Goal: Information Seeking & Learning: Learn about a topic

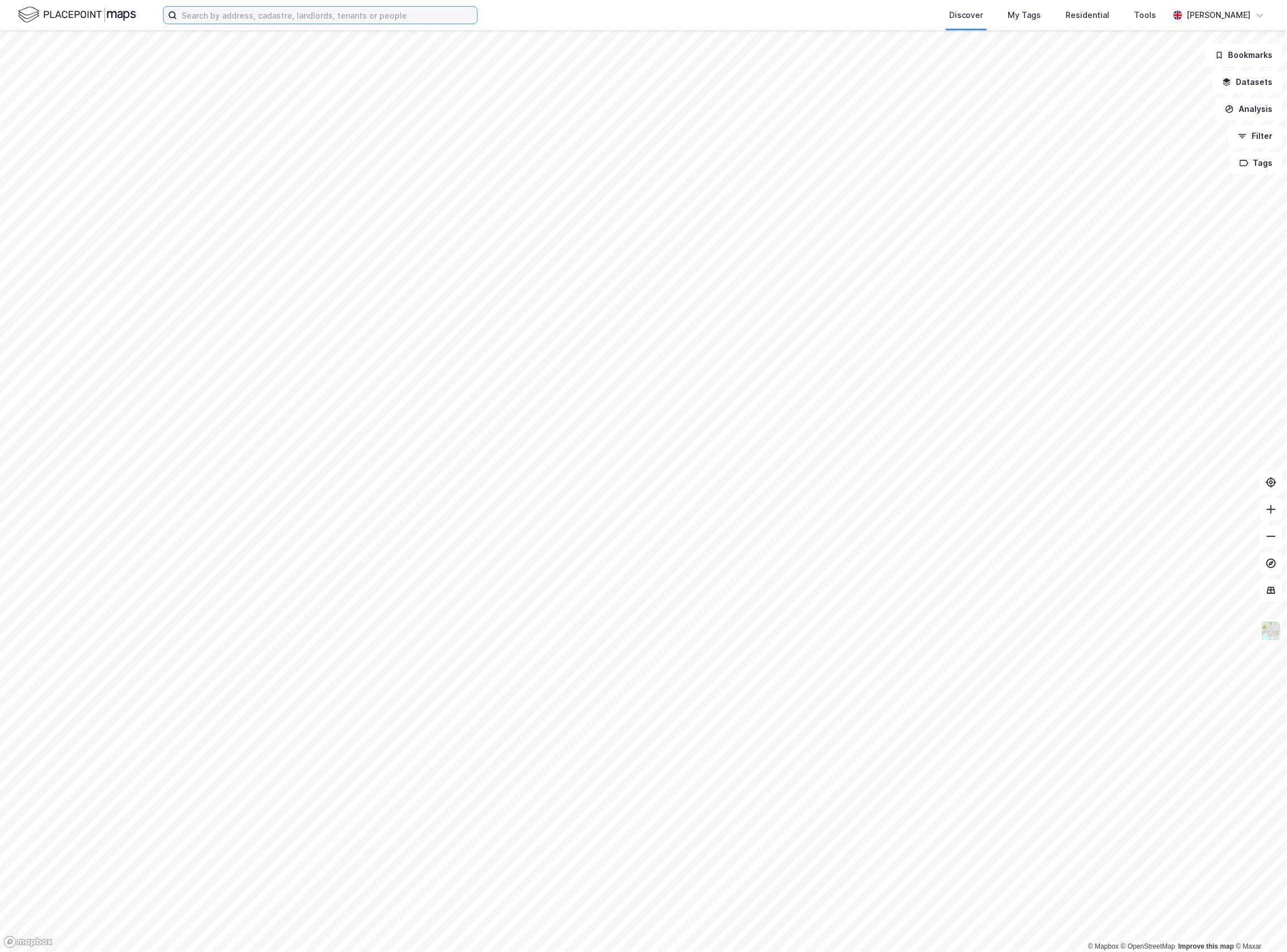
click at [212, 15] on input at bounding box center [327, 15] width 300 height 17
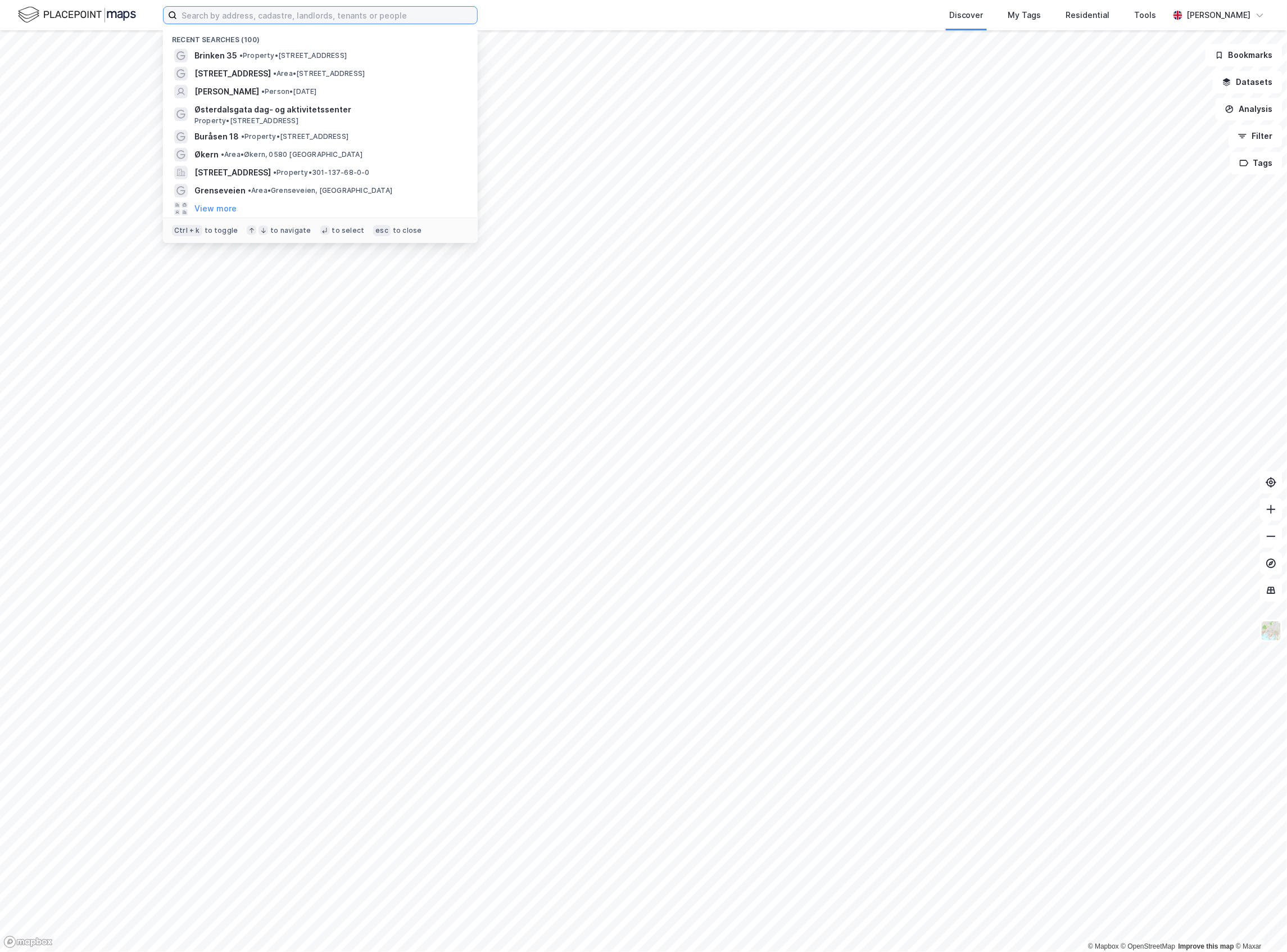
paste input "Kambo Seniorbolig AS"
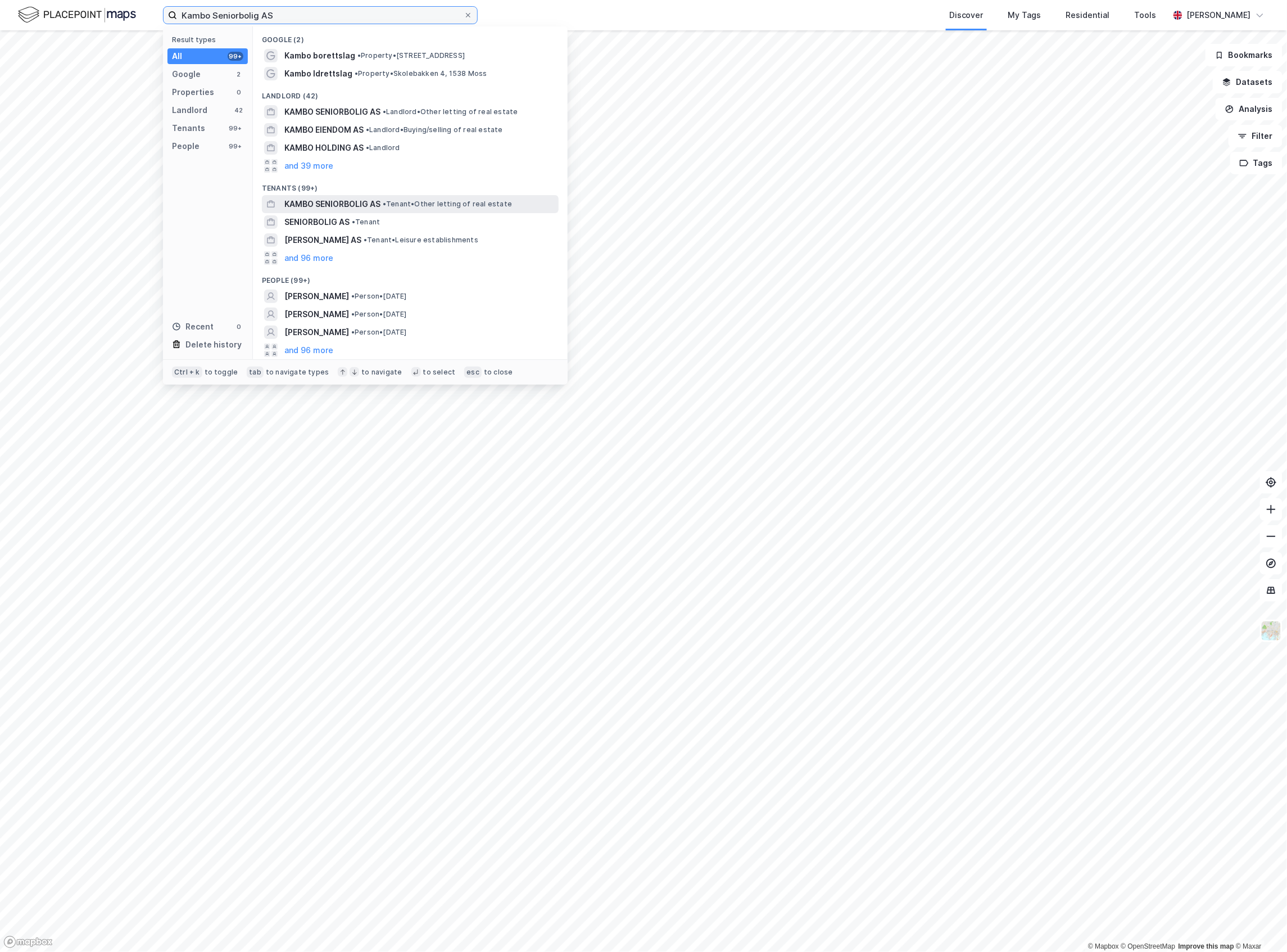
type input "Kambo Seniorbolig AS"
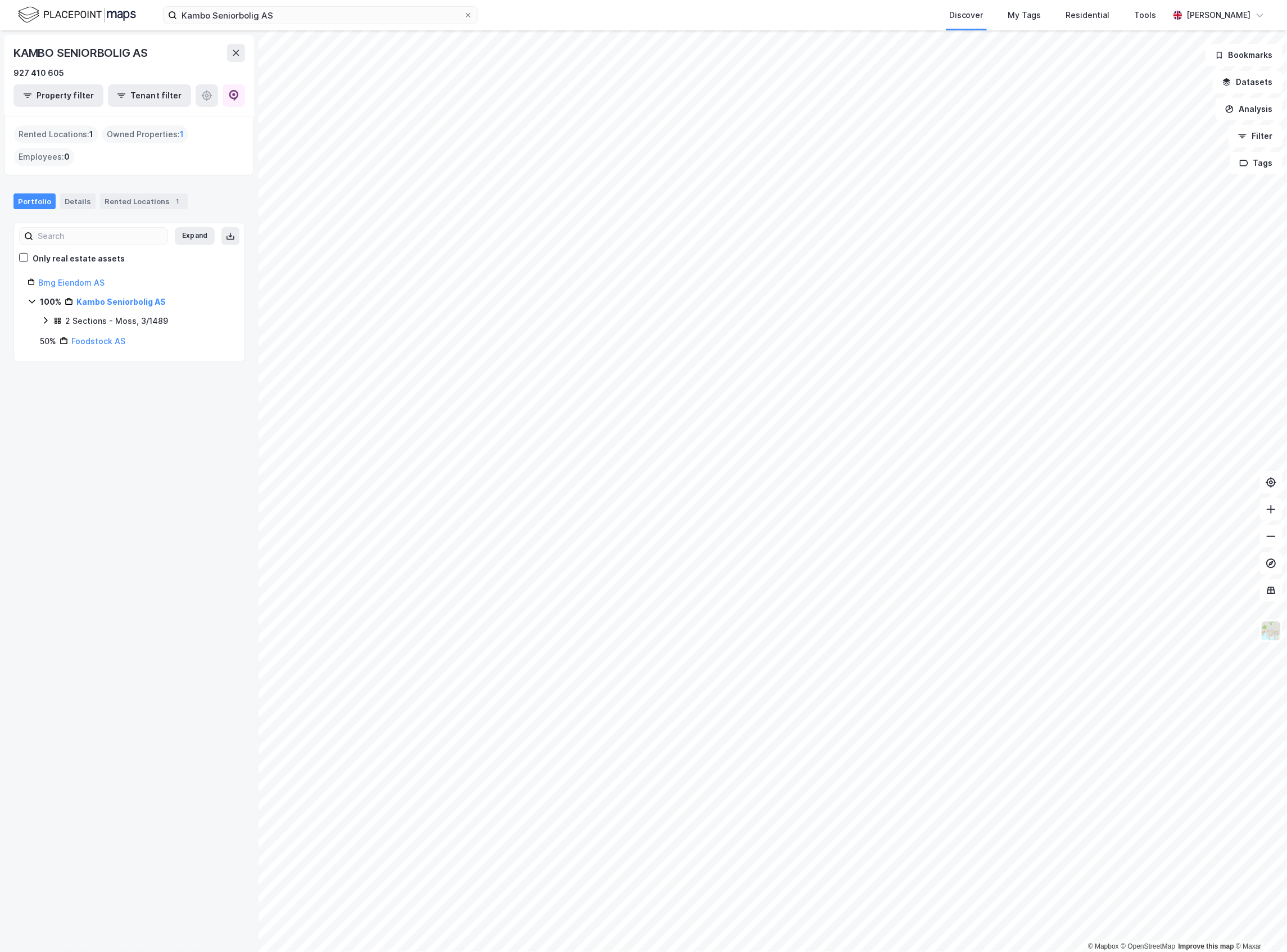
click at [124, 327] on div "2 Sections - Moss, 3/1489" at bounding box center [117, 321] width 103 height 14
click at [124, 340] on link "Moss, 3/1489/0/3" at bounding box center [136, 340] width 68 height 9
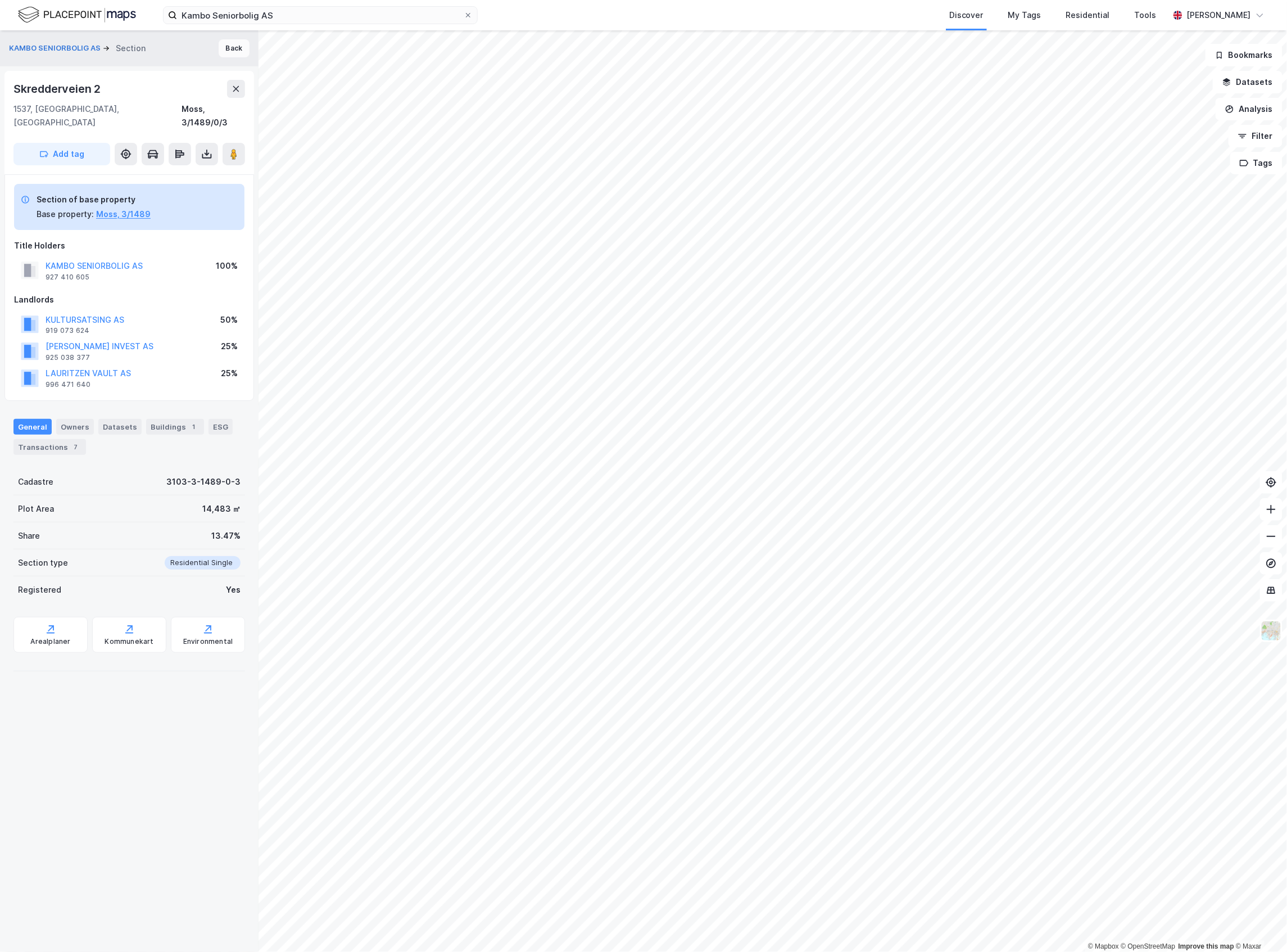
click at [223, 51] on button "Back" at bounding box center [234, 48] width 31 height 18
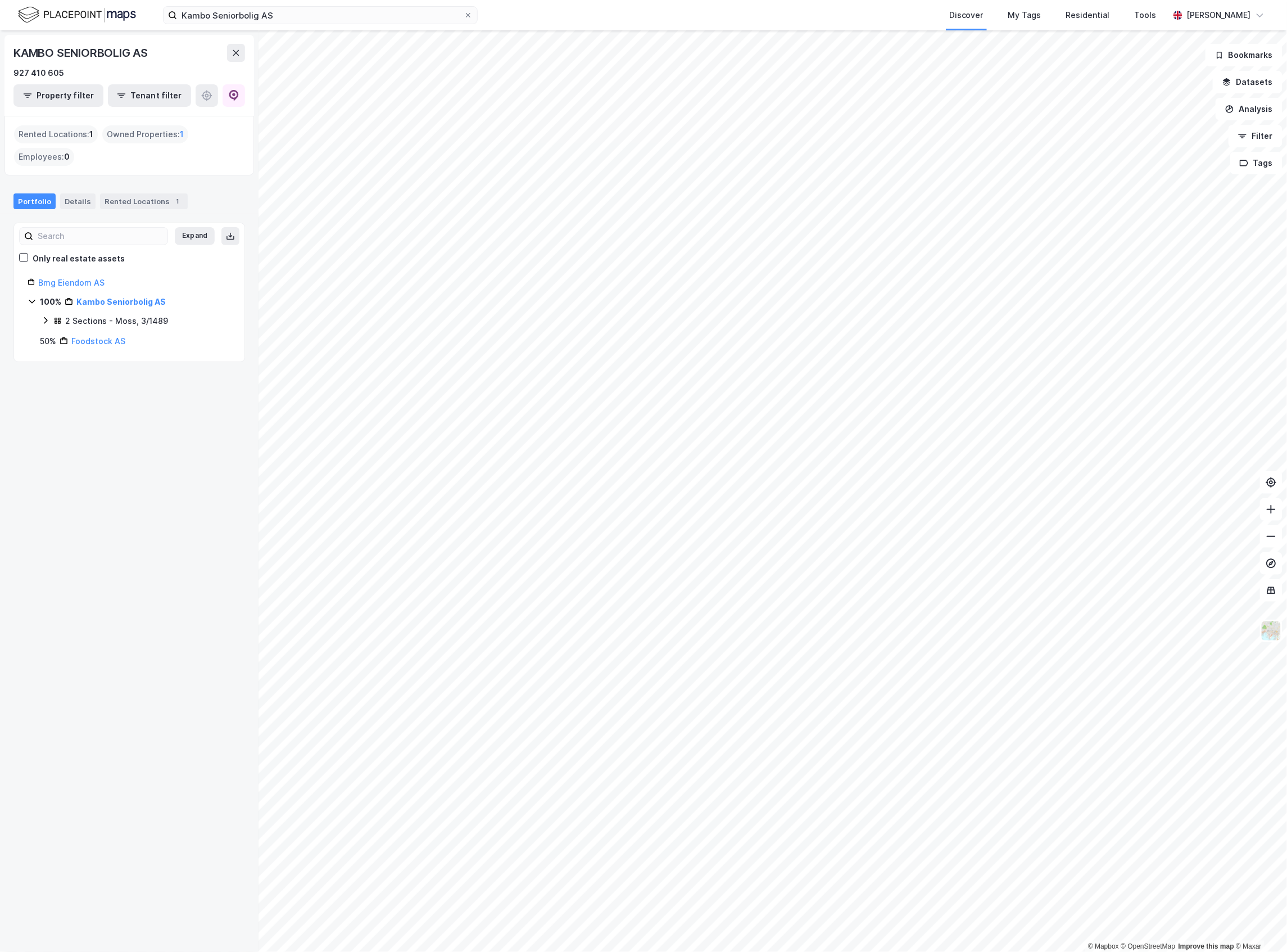
click at [102, 315] on div "2 Sections - Moss, 3/1489" at bounding box center [117, 321] width 103 height 14
click at [108, 360] on link "Moss, 3/1489/0/4" at bounding box center [137, 360] width 69 height 9
